Goal: Navigation & Orientation: Find specific page/section

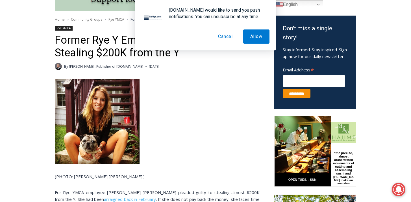
scroll to position [173, 0]
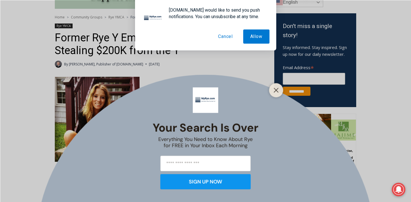
click at [225, 37] on button "Cancel" at bounding box center [225, 36] width 29 height 14
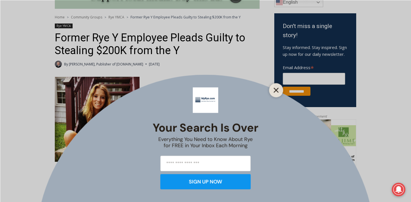
click at [278, 91] on line "Close" at bounding box center [276, 90] width 4 height 4
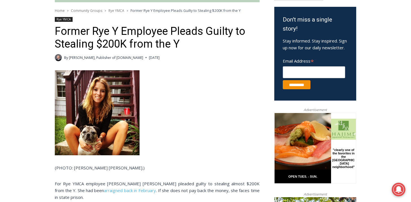
scroll to position [176, 0]
